Goal: Navigation & Orientation: Locate item on page

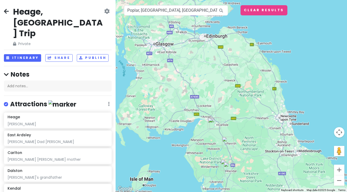
scroll to position [206, 0]
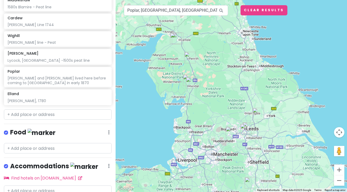
drag, startPoint x: 203, startPoint y: 98, endPoint x: 165, endPoint y: 12, distance: 93.7
click at [165, 12] on div "Poplar, [GEOGRAPHIC_DATA], [GEOGRAPHIC_DATA] Keyboard shortcuts Map Data Map da…" at bounding box center [232, 96] width 232 height 192
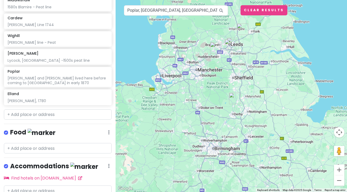
drag, startPoint x: 225, startPoint y: 110, endPoint x: 208, endPoint y: 31, distance: 80.5
click at [209, 25] on div at bounding box center [232, 96] width 232 height 192
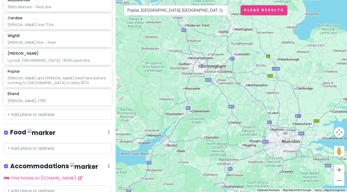
drag, startPoint x: 215, startPoint y: 123, endPoint x: 202, endPoint y: 45, distance: 79.3
click at [202, 45] on div at bounding box center [232, 96] width 232 height 192
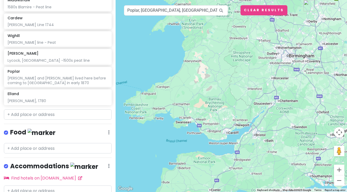
drag, startPoint x: 150, startPoint y: 94, endPoint x: 239, endPoint y: 82, distance: 89.4
click at [239, 82] on div at bounding box center [232, 96] width 232 height 192
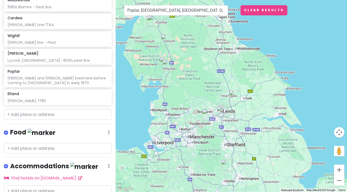
drag, startPoint x: 311, startPoint y: 39, endPoint x: 229, endPoint y: 202, distance: 183.0
click at [229, 192] on html "Heage, [GEOGRAPHIC_DATA] Trip Private Change Dates Make a Copy Delete Trip Go P…" at bounding box center [173, 96] width 347 height 192
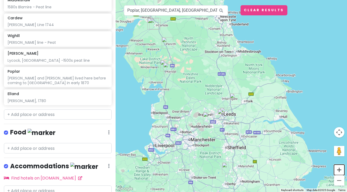
click at [341, 170] on button "Zoom in" at bounding box center [339, 170] width 10 height 10
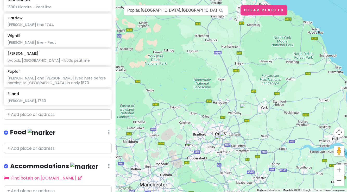
drag, startPoint x: 210, startPoint y: 158, endPoint x: 216, endPoint y: 159, distance: 6.1
click at [216, 159] on div at bounding box center [232, 96] width 232 height 192
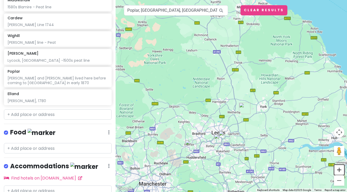
click at [340, 172] on button "Zoom in" at bounding box center [339, 170] width 10 height 10
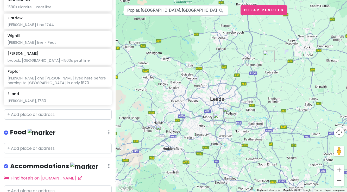
drag, startPoint x: 234, startPoint y: 186, endPoint x: 246, endPoint y: 115, distance: 72.0
click at [246, 115] on div at bounding box center [232, 96] width 232 height 192
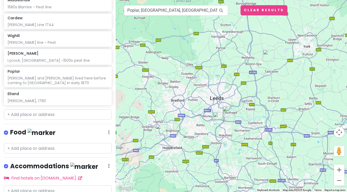
click at [159, 130] on img "Elland" at bounding box center [161, 129] width 11 height 11
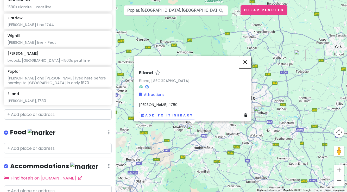
click at [245, 62] on button "Close" at bounding box center [245, 62] width 13 height 13
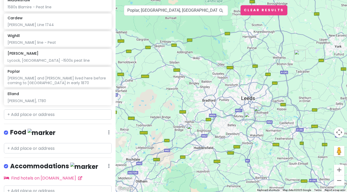
click at [250, 117] on img "East Ardsley" at bounding box center [250, 117] width 11 height 11
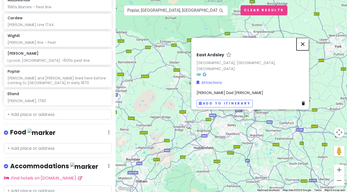
click at [305, 47] on button "Close" at bounding box center [303, 44] width 13 height 13
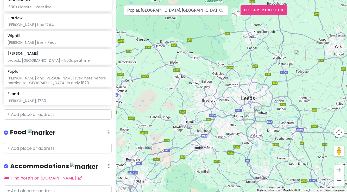
click at [259, 111] on img "Carlton" at bounding box center [259, 111] width 11 height 11
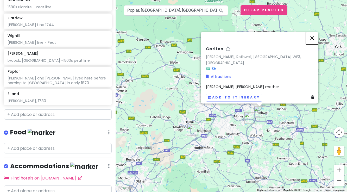
click at [317, 42] on button "Close" at bounding box center [312, 38] width 13 height 13
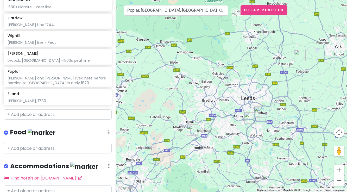
click at [300, 57] on img "Wighill" at bounding box center [299, 55] width 11 height 11
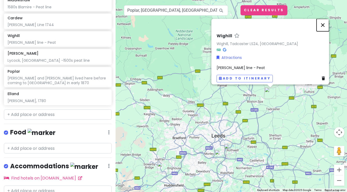
click at [325, 22] on button "Close" at bounding box center [323, 25] width 13 height 13
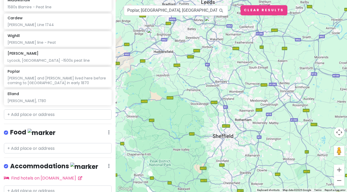
drag, startPoint x: 245, startPoint y: 136, endPoint x: 235, endPoint y: 2, distance: 134.8
click at [235, 2] on div at bounding box center [232, 96] width 232 height 192
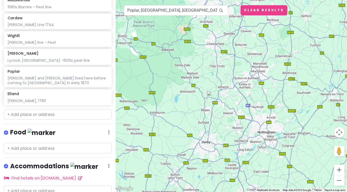
drag, startPoint x: 245, startPoint y: 162, endPoint x: 228, endPoint y: 23, distance: 139.9
click at [228, 23] on div at bounding box center [232, 96] width 232 height 192
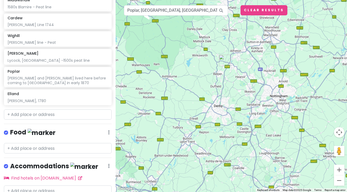
drag, startPoint x: 232, startPoint y: 151, endPoint x: 244, endPoint y: 114, distance: 38.7
click at [244, 114] on div at bounding box center [232, 96] width 232 height 192
click at [223, 59] on img "Heage" at bounding box center [224, 60] width 11 height 11
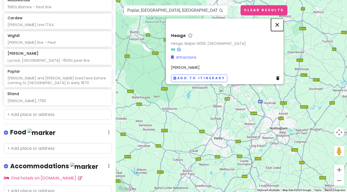
click at [280, 22] on button "Close" at bounding box center [277, 24] width 13 height 13
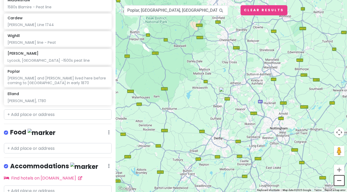
click at [338, 179] on button "Zoom out" at bounding box center [339, 180] width 10 height 10
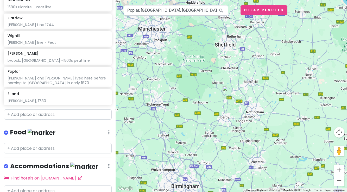
click at [286, 106] on div at bounding box center [232, 96] width 232 height 192
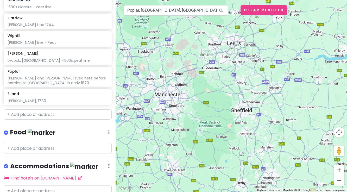
drag, startPoint x: 266, startPoint y: 75, endPoint x: 283, endPoint y: 141, distance: 68.2
click at [283, 141] on div at bounding box center [232, 96] width 232 height 192
click at [338, 181] on button "Zoom out" at bounding box center [339, 180] width 10 height 10
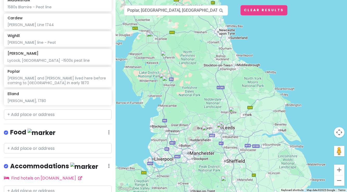
drag, startPoint x: 267, startPoint y: 116, endPoint x: 256, endPoint y: 174, distance: 59.5
click at [256, 174] on div at bounding box center [232, 96] width 232 height 192
